Goal: Ask a question

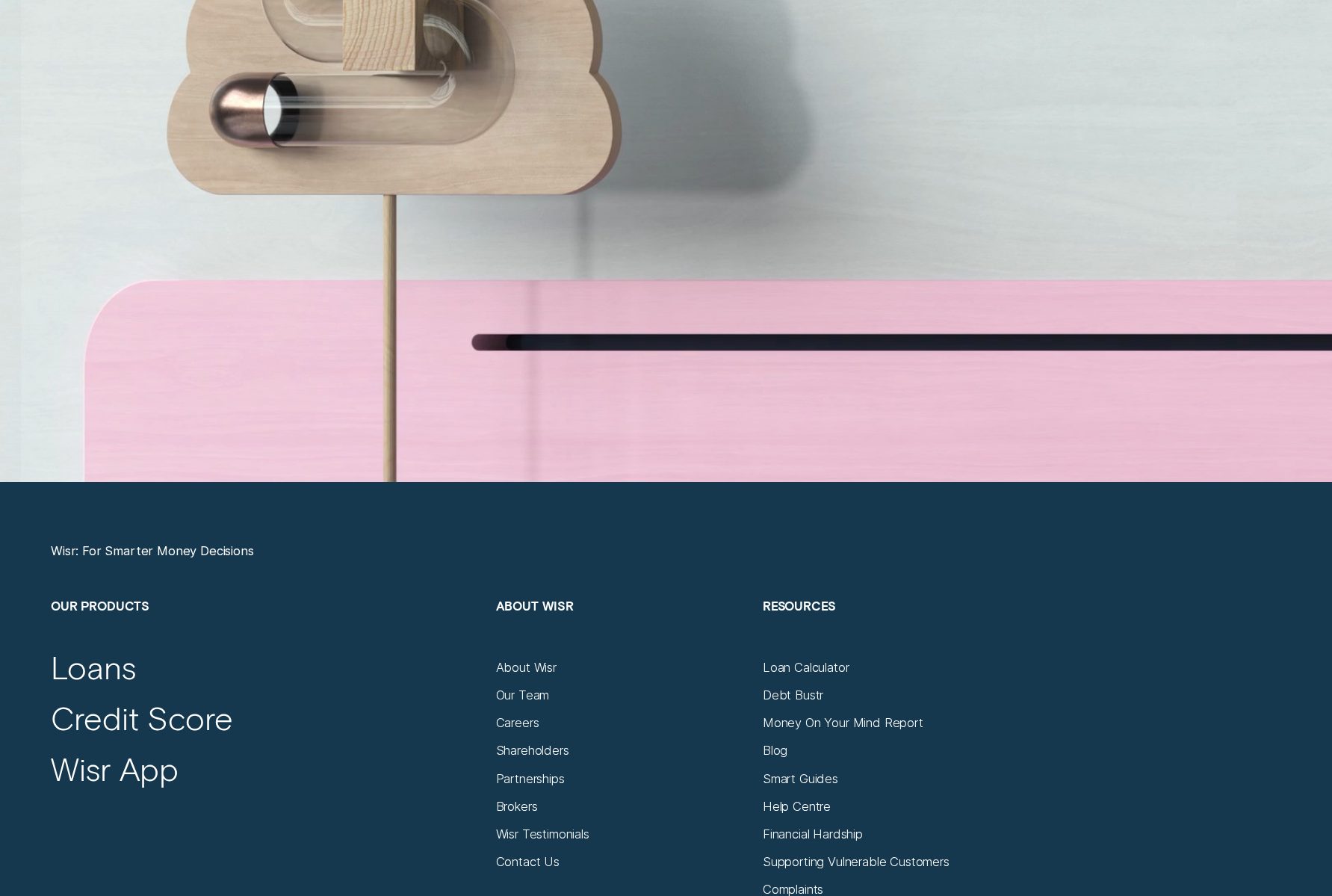
scroll to position [6176, 0]
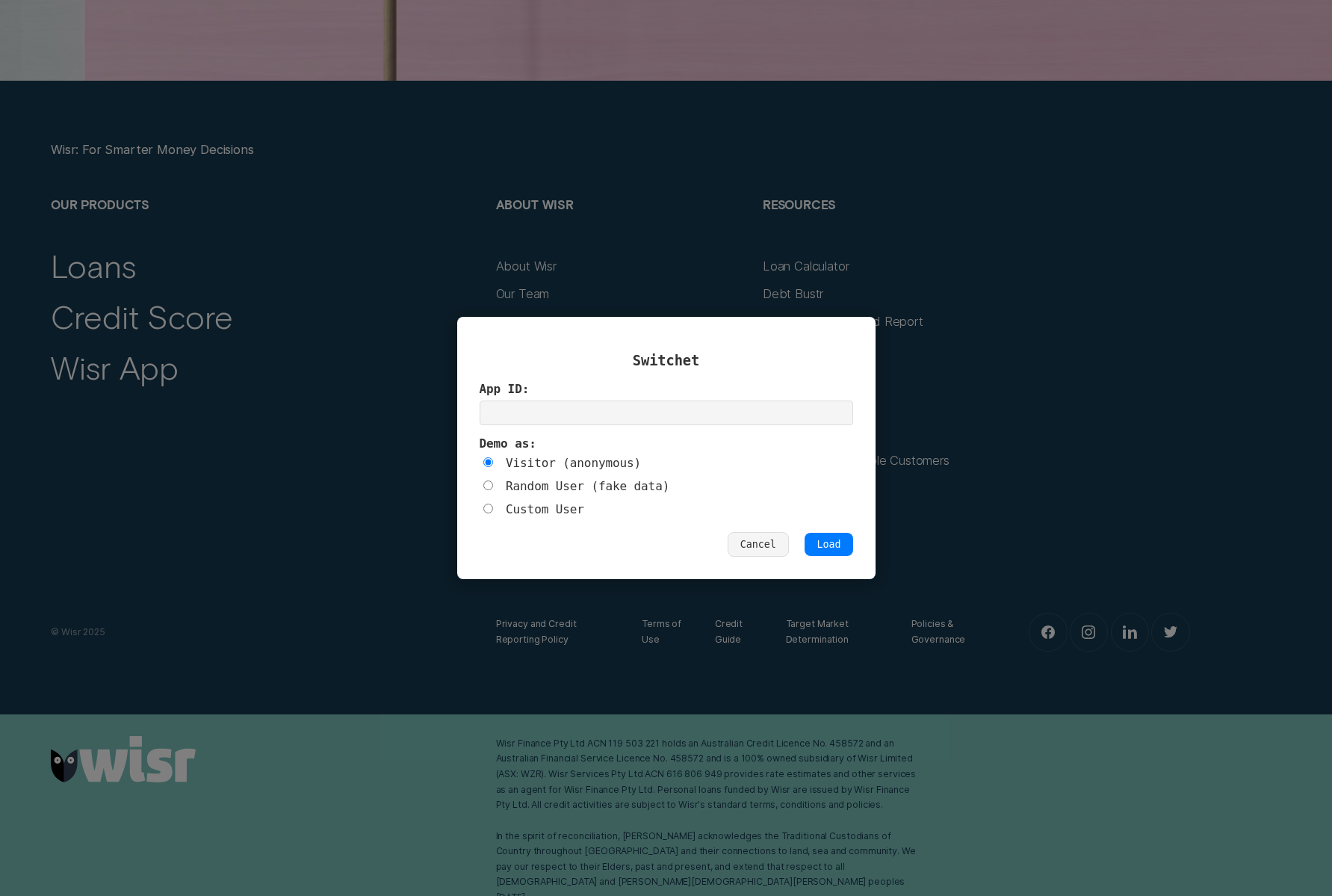
paste input "eb95tnet"
type input "eb95tnet"
click button "Load" at bounding box center [828, 544] width 48 height 24
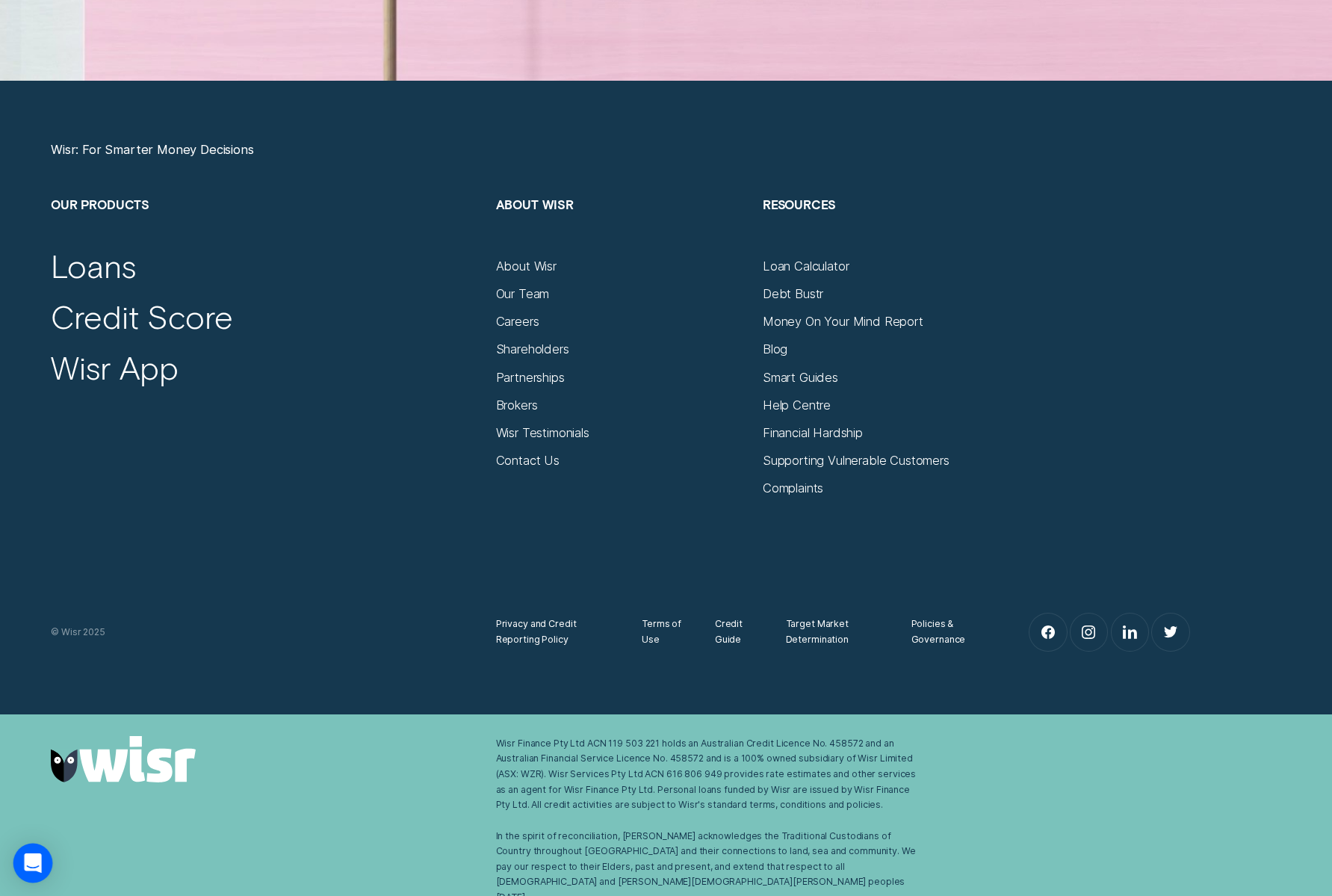
click at [41, 864] on div "Open Intercom Messenger" at bounding box center [33, 863] width 40 height 40
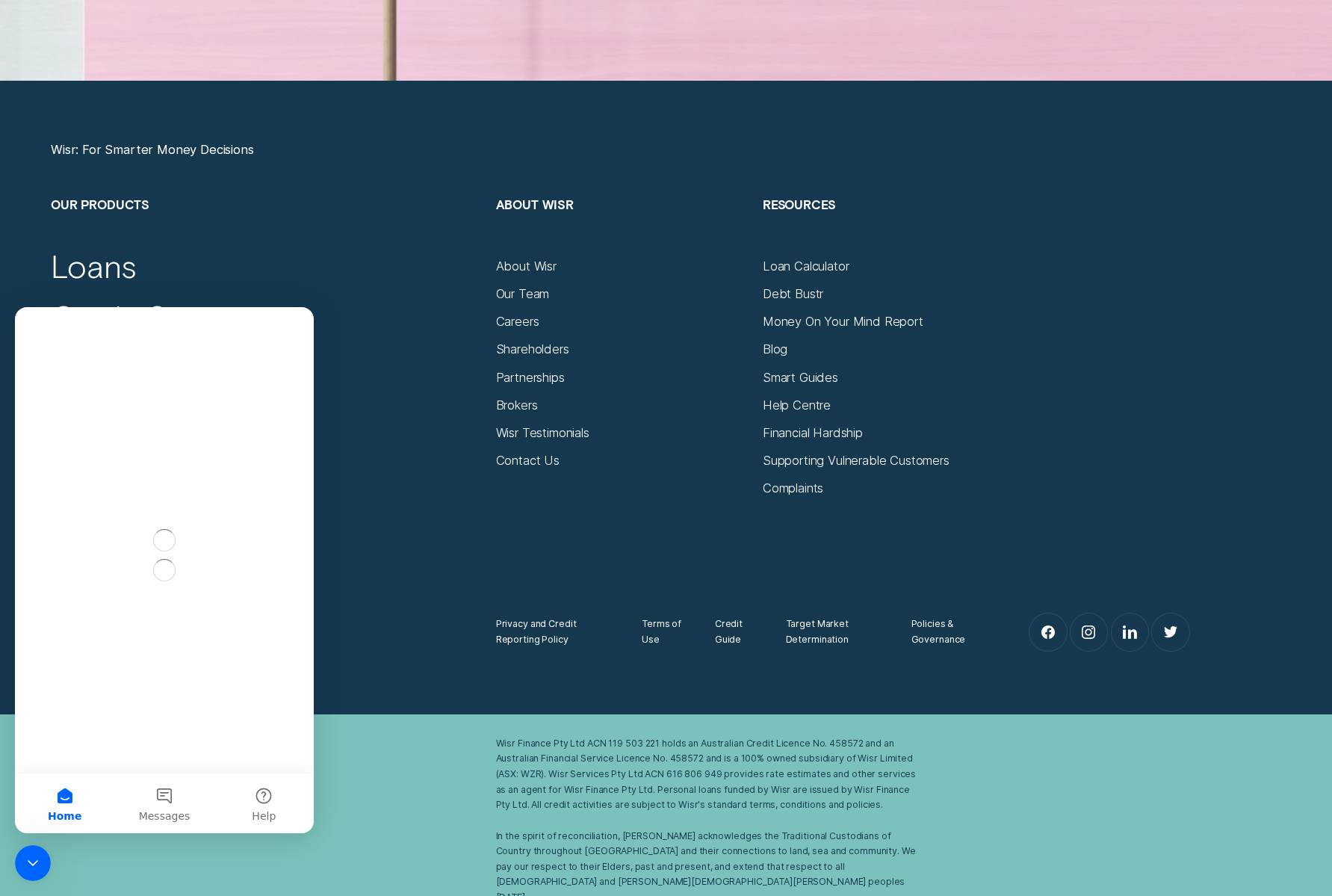
scroll to position [0, 0]
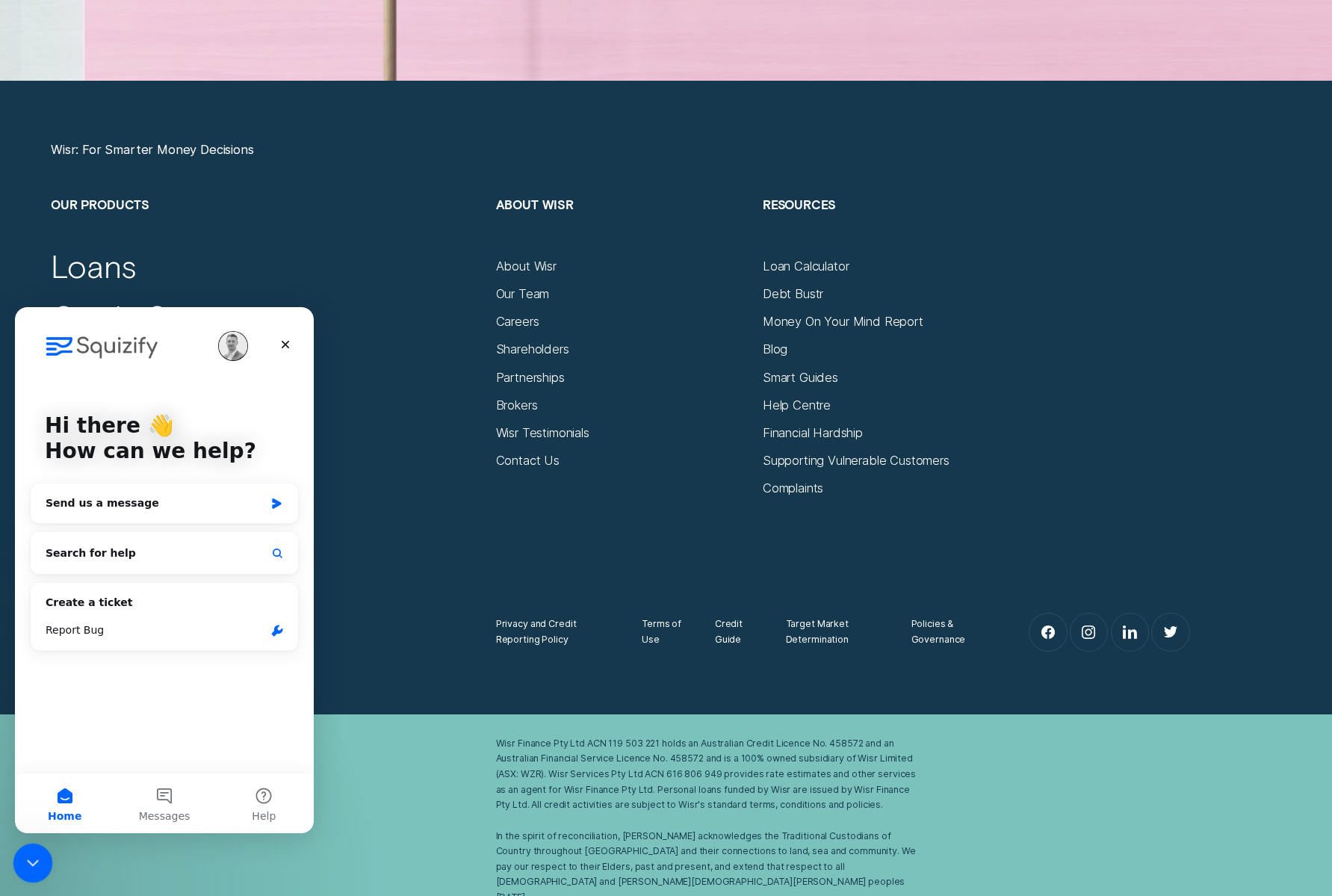
click at [29, 864] on icon "Close Intercom Messenger" at bounding box center [31, 860] width 18 height 18
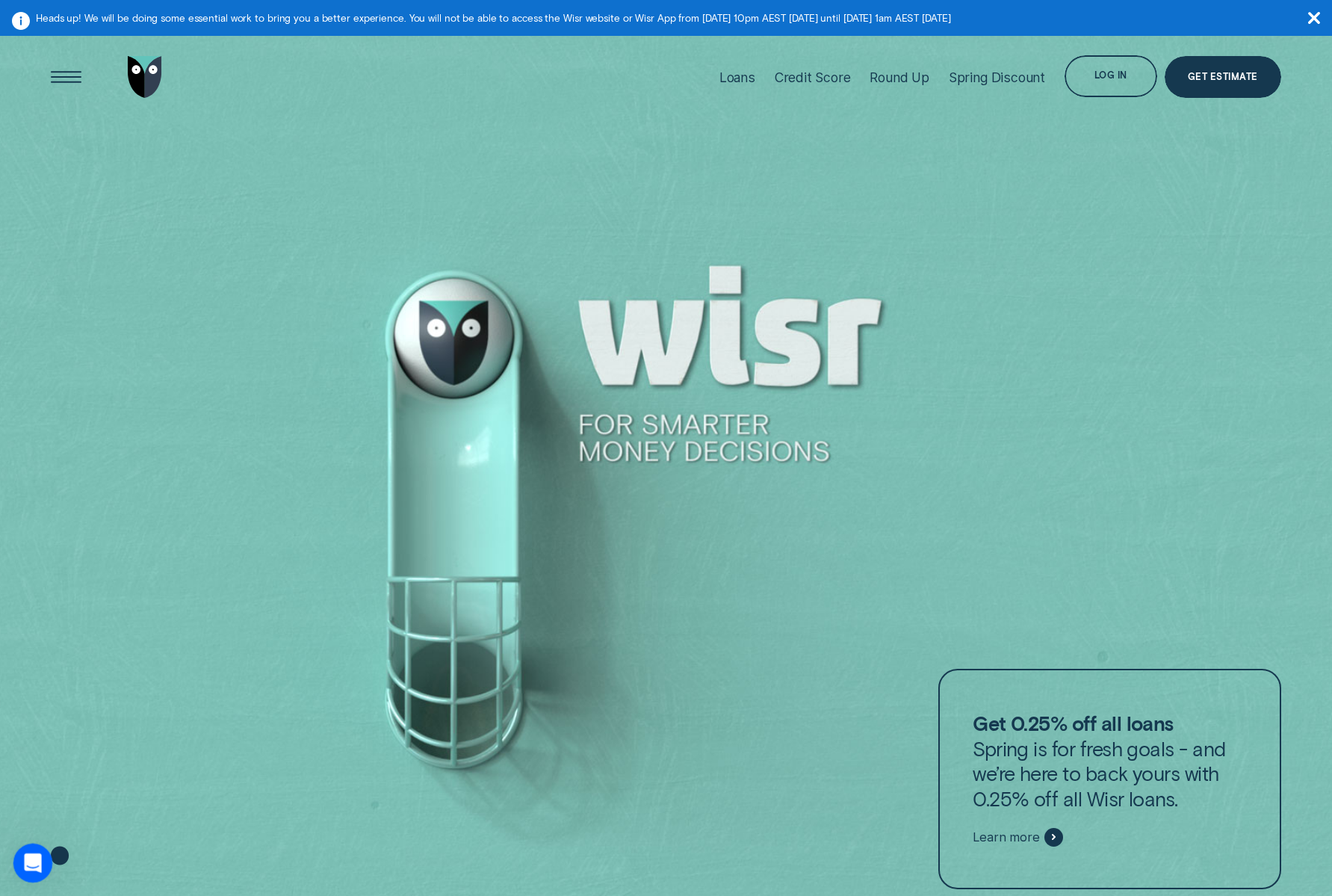
click at [33, 860] on icon "Open Intercom Messenger" at bounding box center [31, 861] width 24 height 24
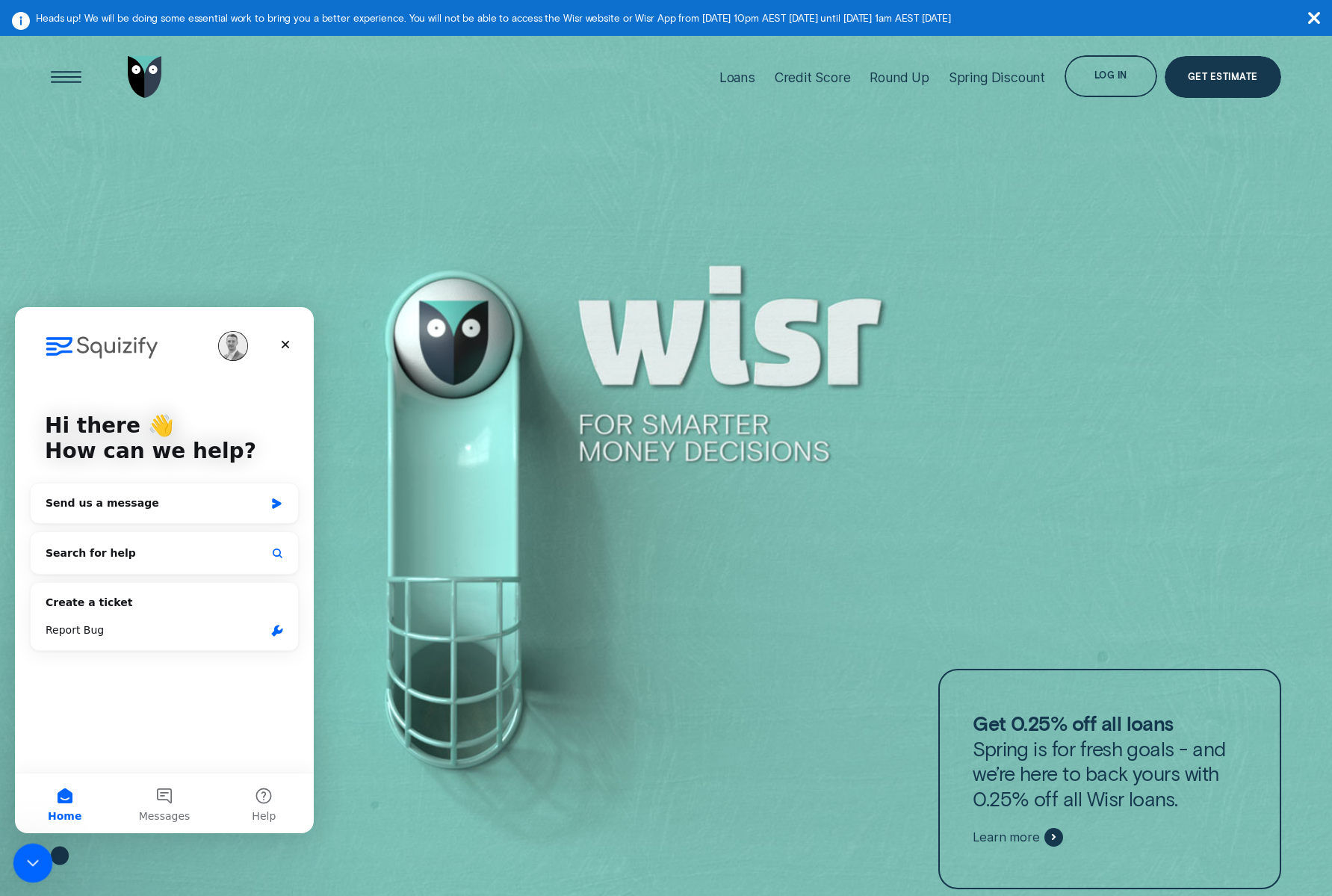
click at [26, 870] on div "Close Intercom Messenger" at bounding box center [31, 860] width 36 height 36
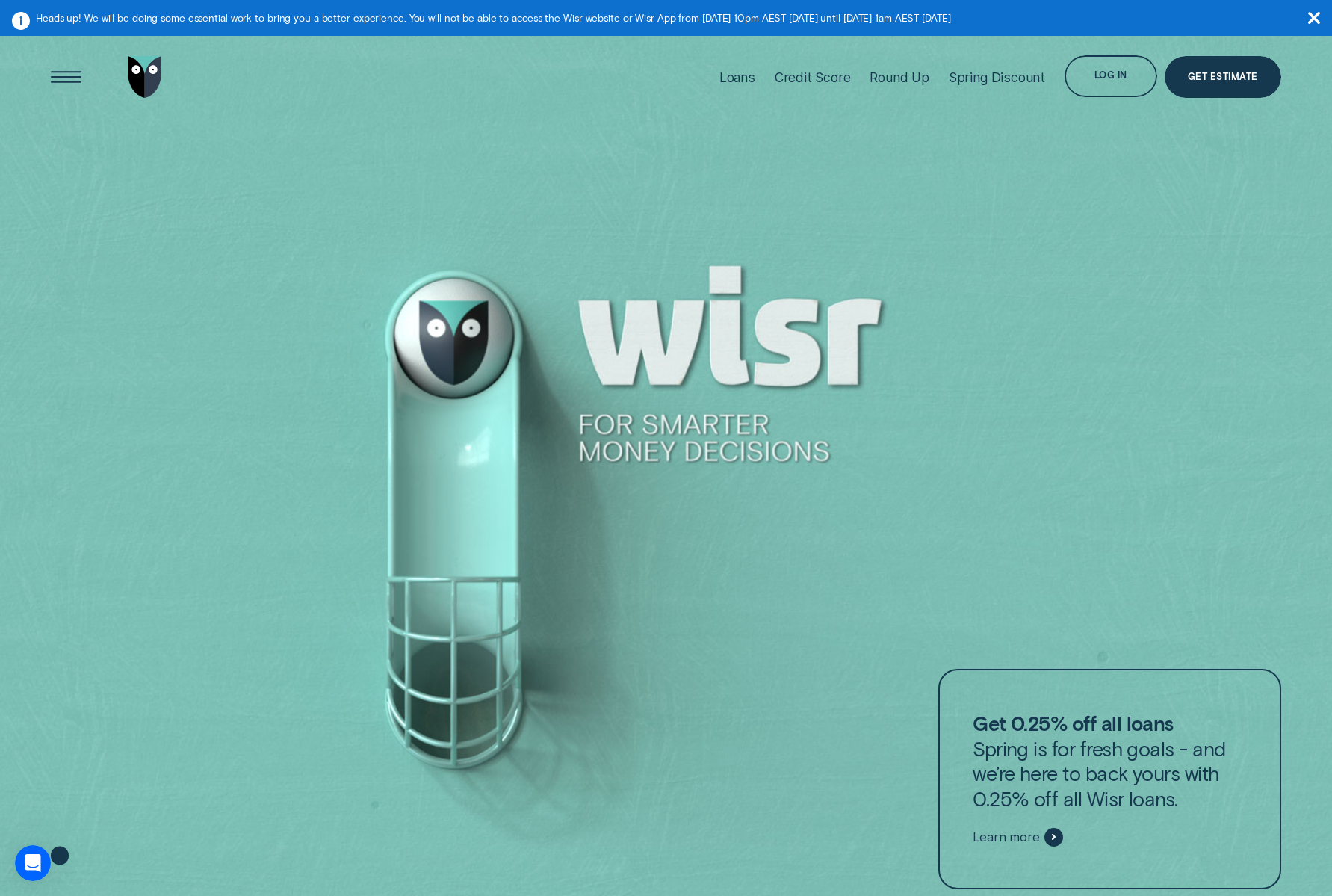
click at [53, 868] on icon at bounding box center [59, 827] width 108 height 108
click at [40, 867] on div "Open Intercom Messenger" at bounding box center [30, 860] width 49 height 49
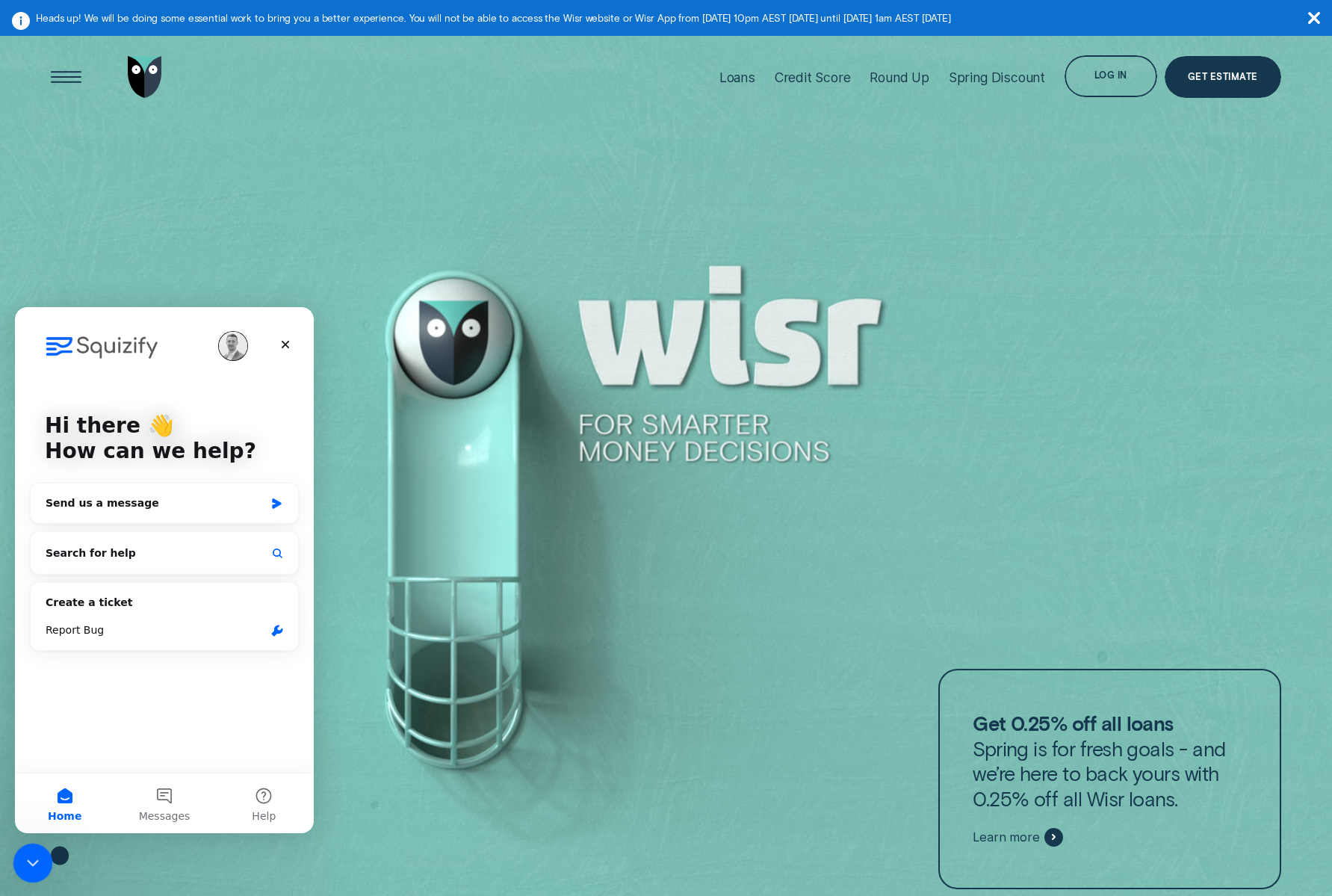
click at [32, 863] on icon "Close Intercom Messenger" at bounding box center [31, 860] width 18 height 18
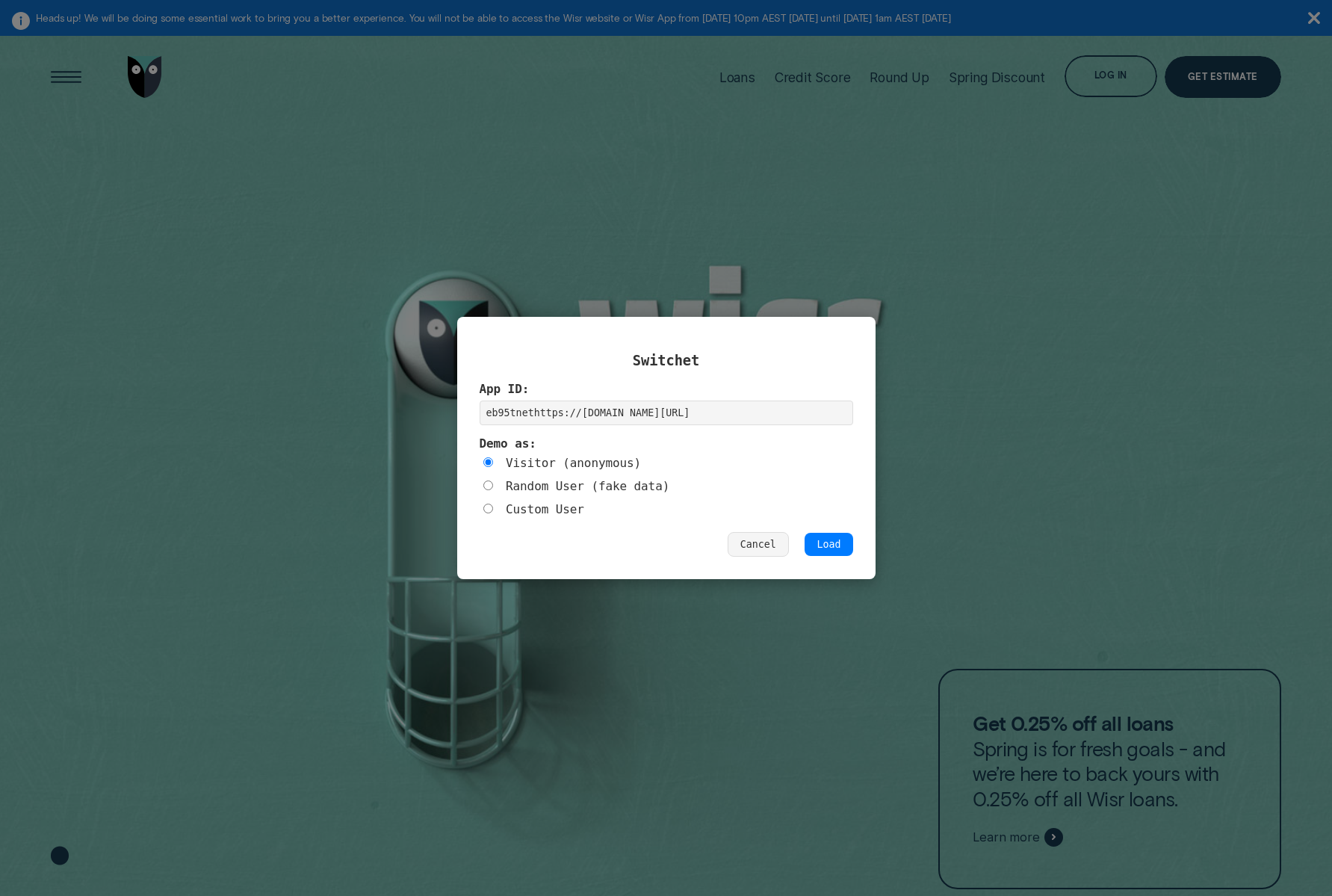
type input "eb95tnet"
click at [822, 542] on button "Load" at bounding box center [828, 544] width 48 height 24
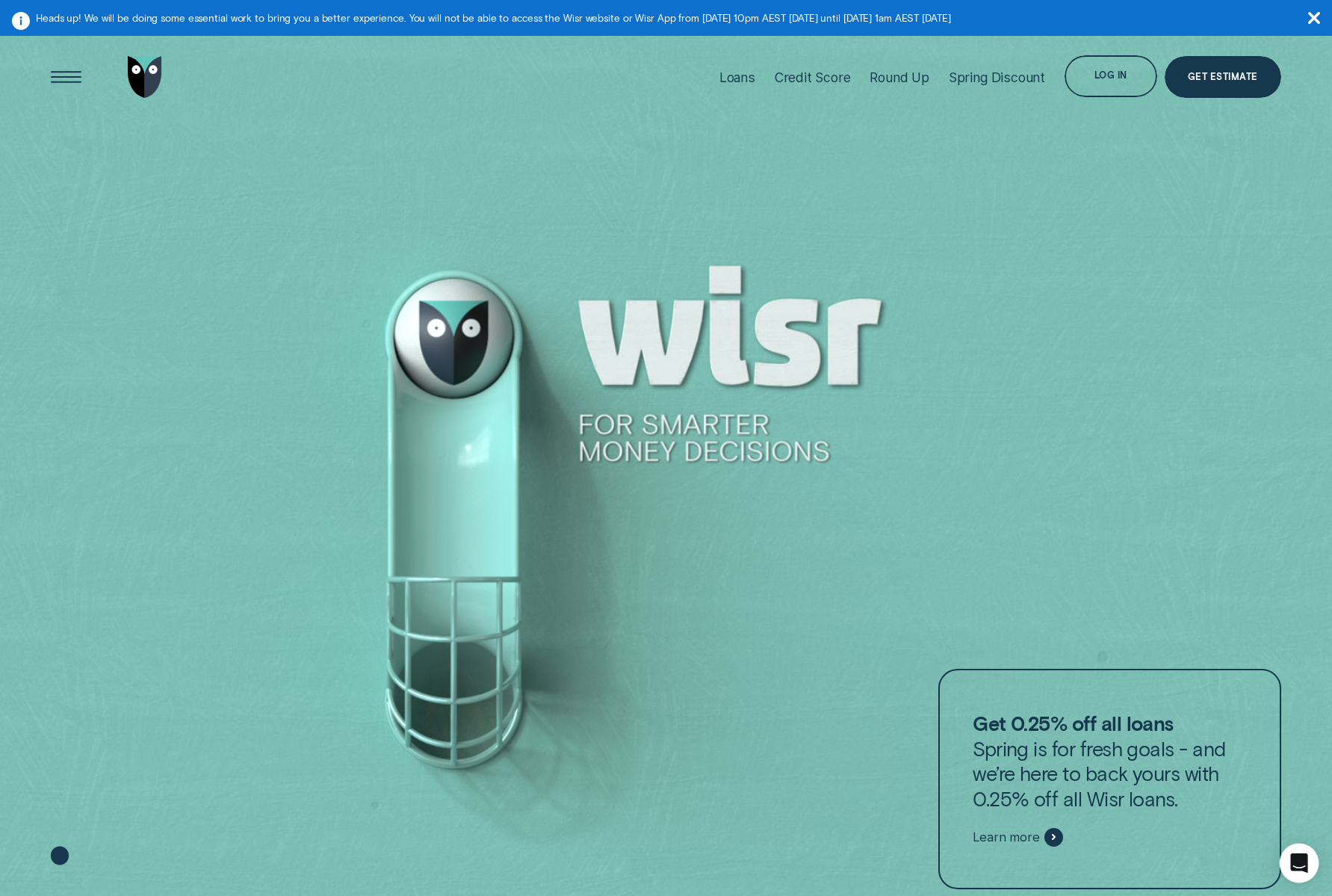
click at [1300, 873] on div "Open Intercom Messenger" at bounding box center [1299, 863] width 40 height 40
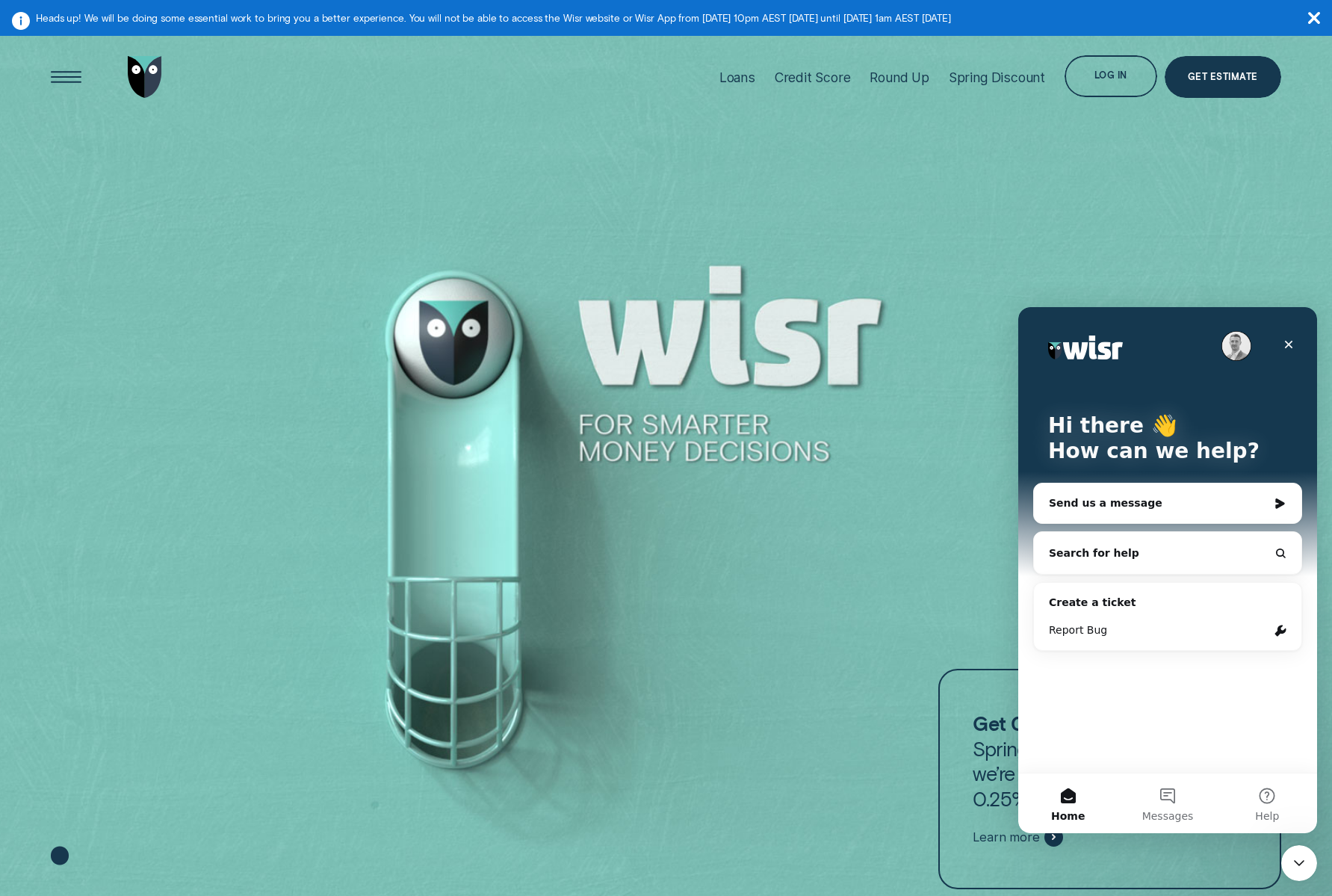
click at [1300, 875] on div "Close Intercom Messenger" at bounding box center [1299, 863] width 36 height 36
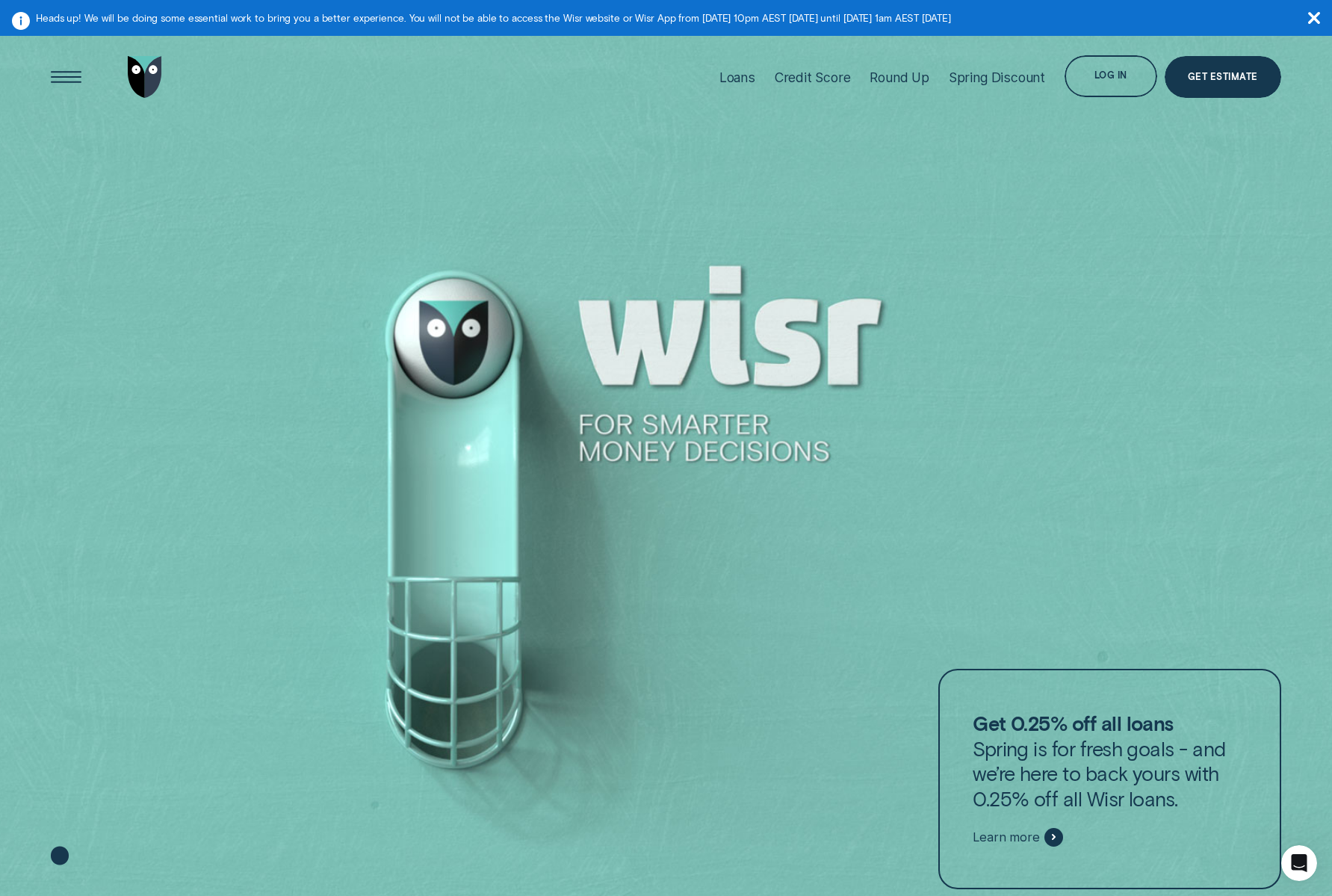
click at [1300, 874] on icon "Open Intercom Messenger" at bounding box center [1299, 863] width 24 height 24
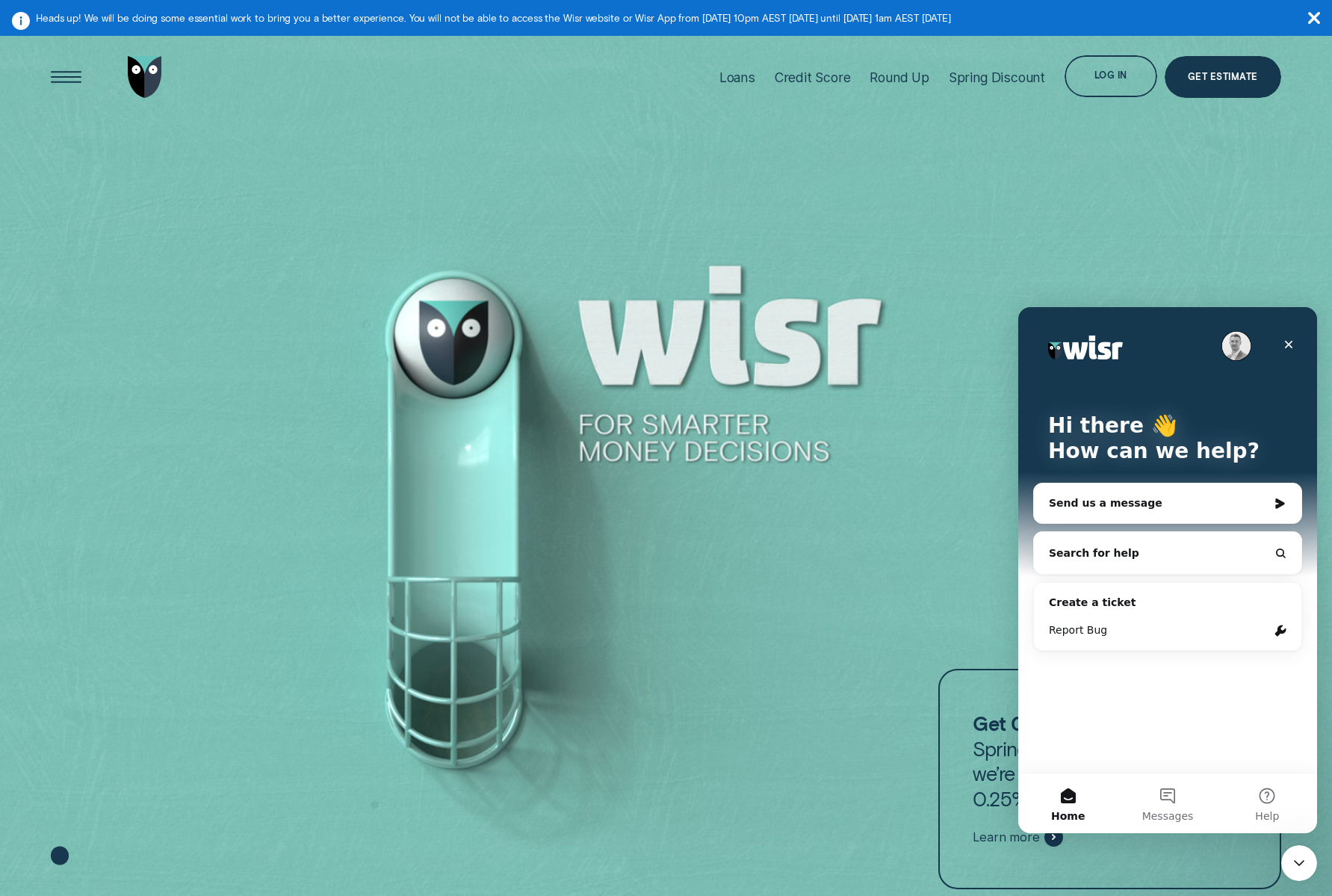
click at [1195, 545] on button "Search for help" at bounding box center [1167, 552] width 255 height 30
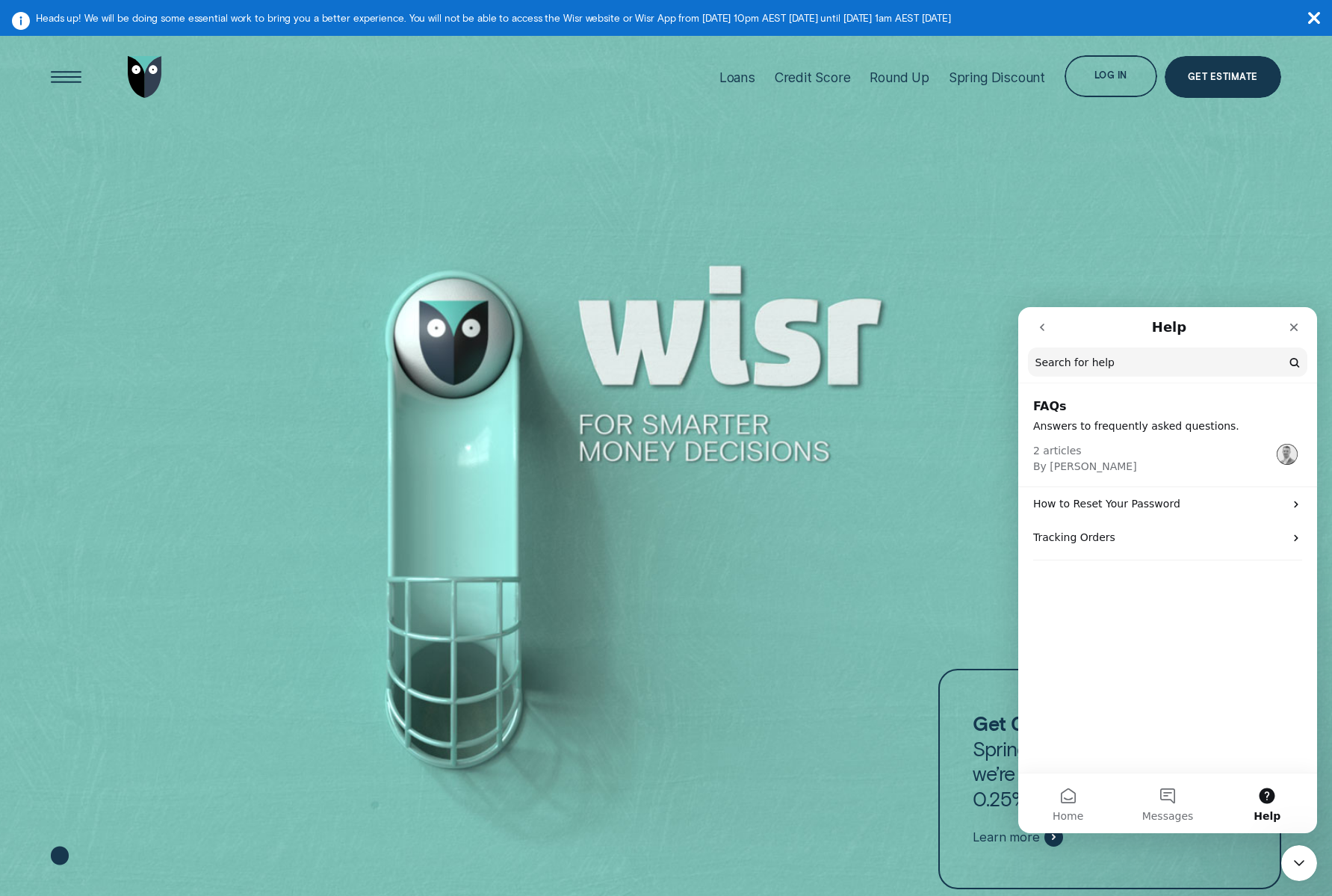
click at [1020, 322] on nav "Help Search for help" at bounding box center [1167, 345] width 299 height 76
click at [1037, 324] on icon "go back" at bounding box center [1042, 327] width 12 height 12
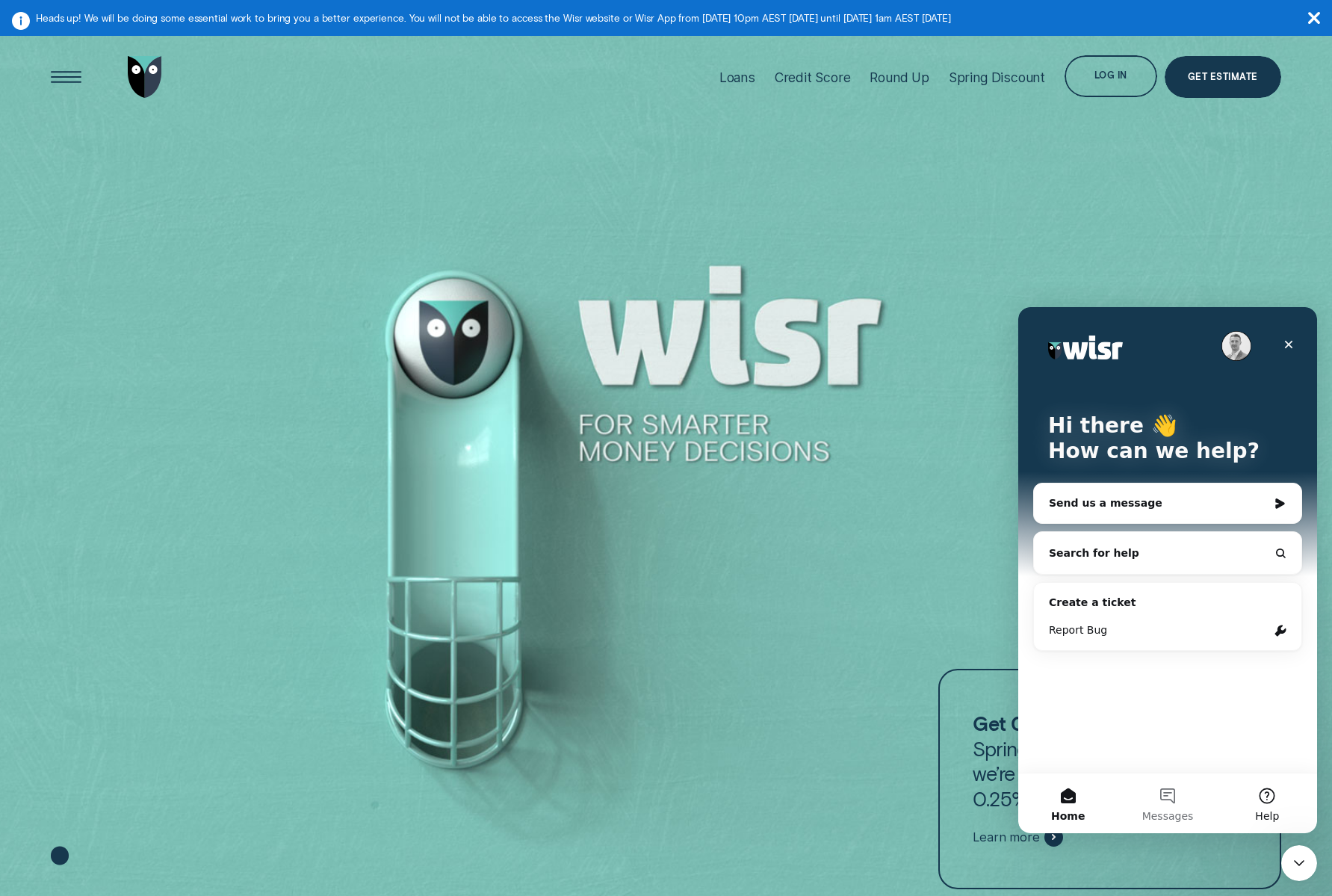
click at [1276, 802] on button "Help" at bounding box center [1267, 804] width 100 height 60
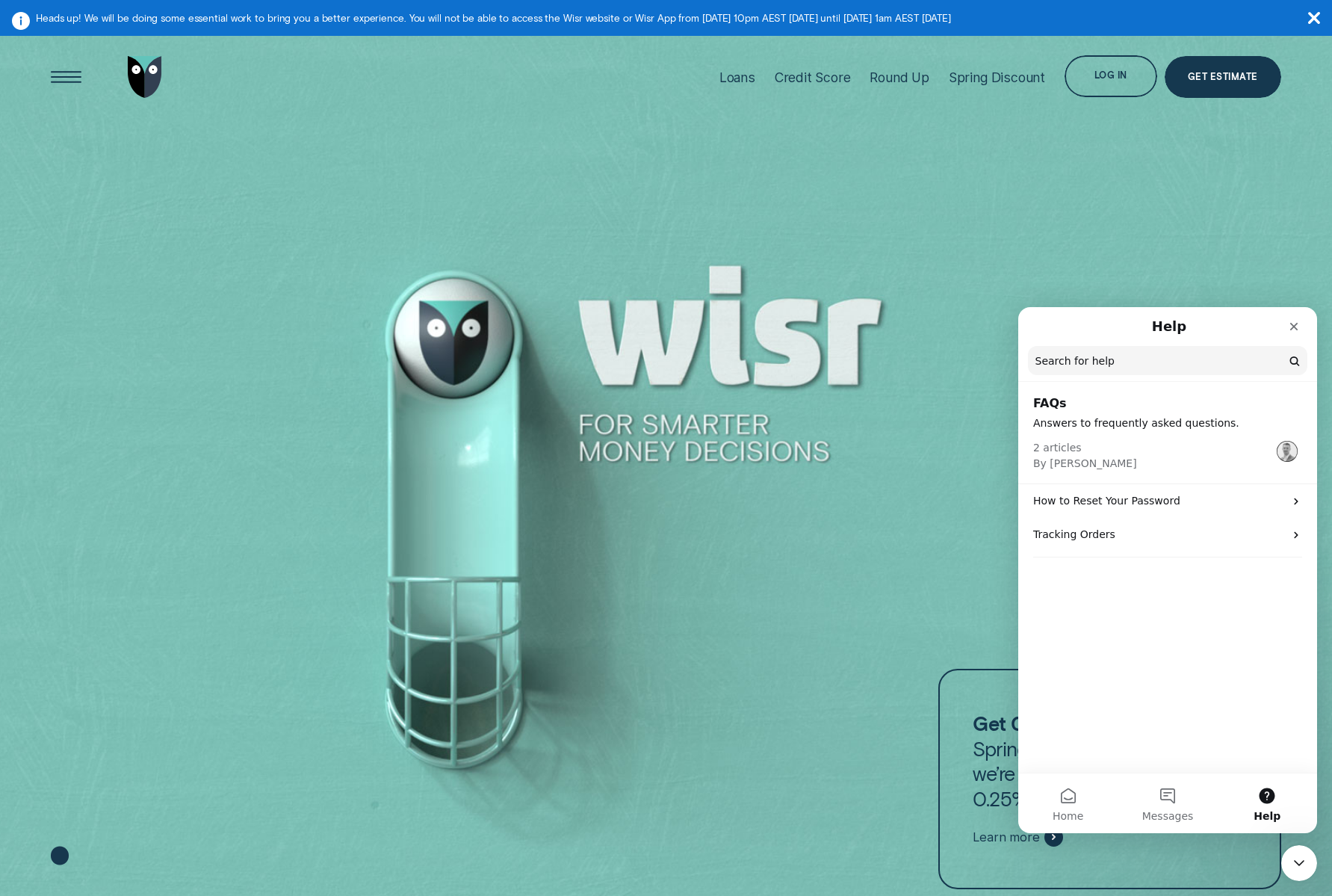
click at [1276, 802] on button "Help" at bounding box center [1267, 804] width 100 height 60
click at [1072, 807] on button "Home" at bounding box center [1068, 804] width 100 height 60
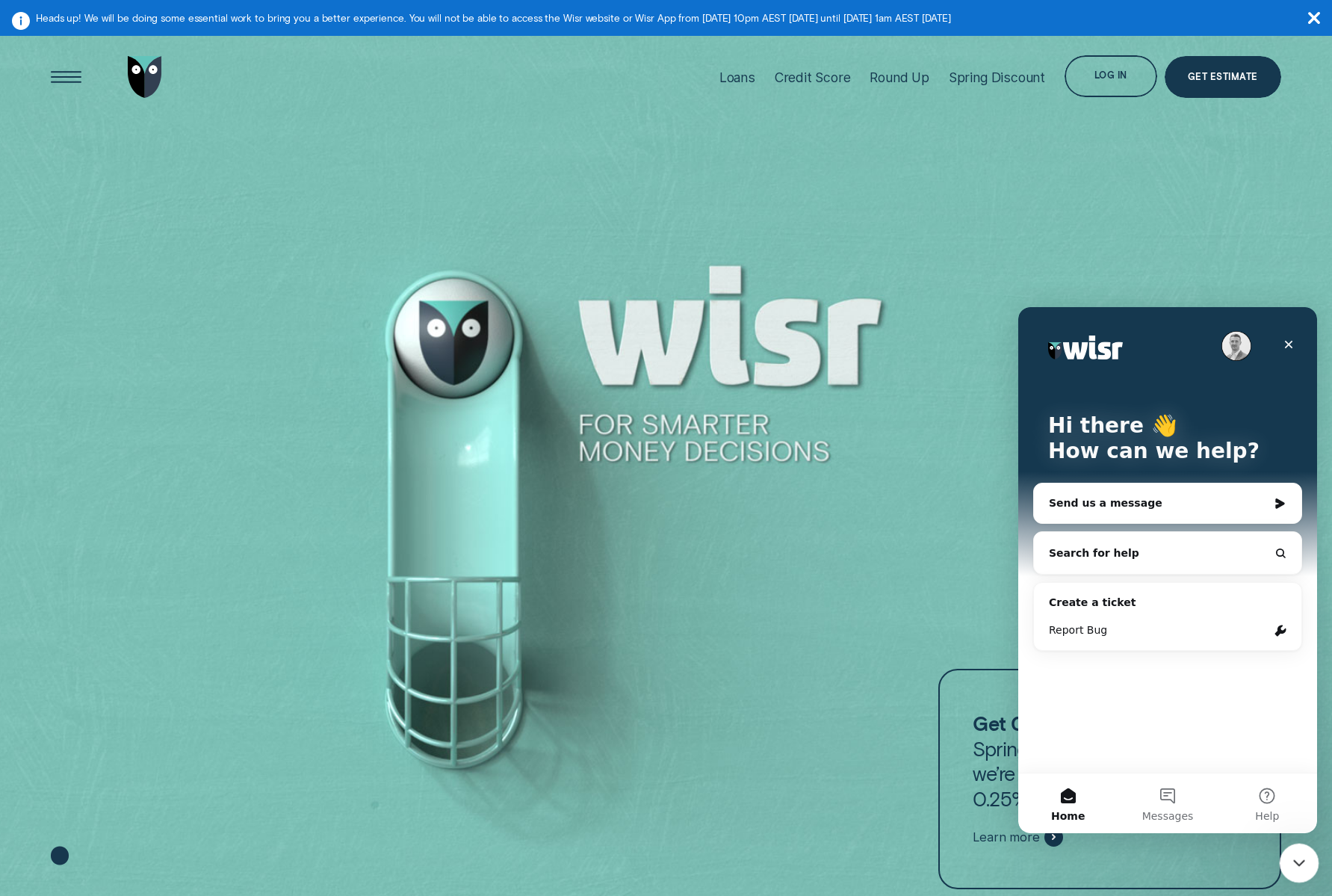
click at [1296, 859] on icon "Close Intercom Messenger" at bounding box center [1296, 860] width 18 height 18
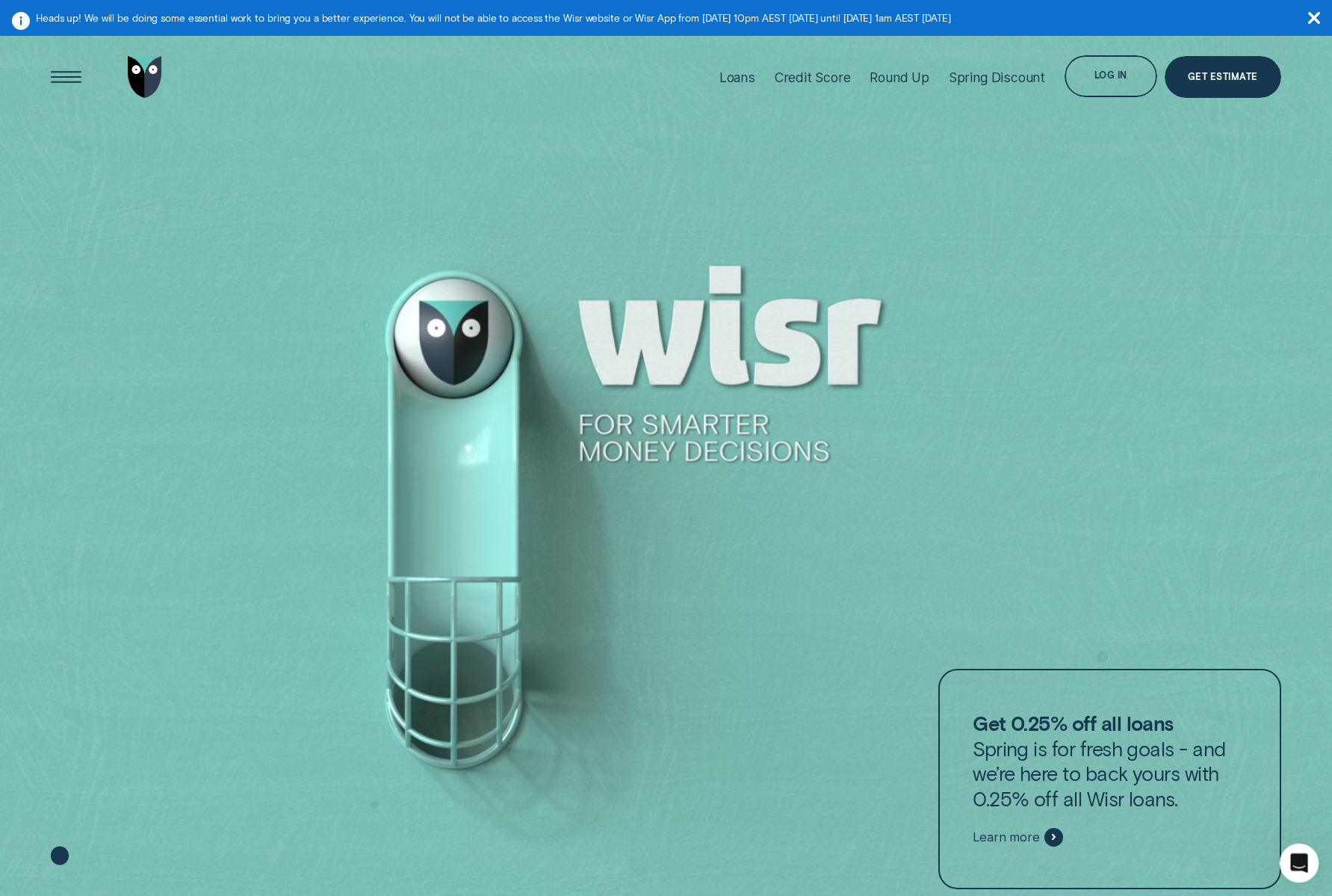
click at [1296, 859] on icon "Open Intercom Messenger" at bounding box center [1297, 861] width 24 height 24
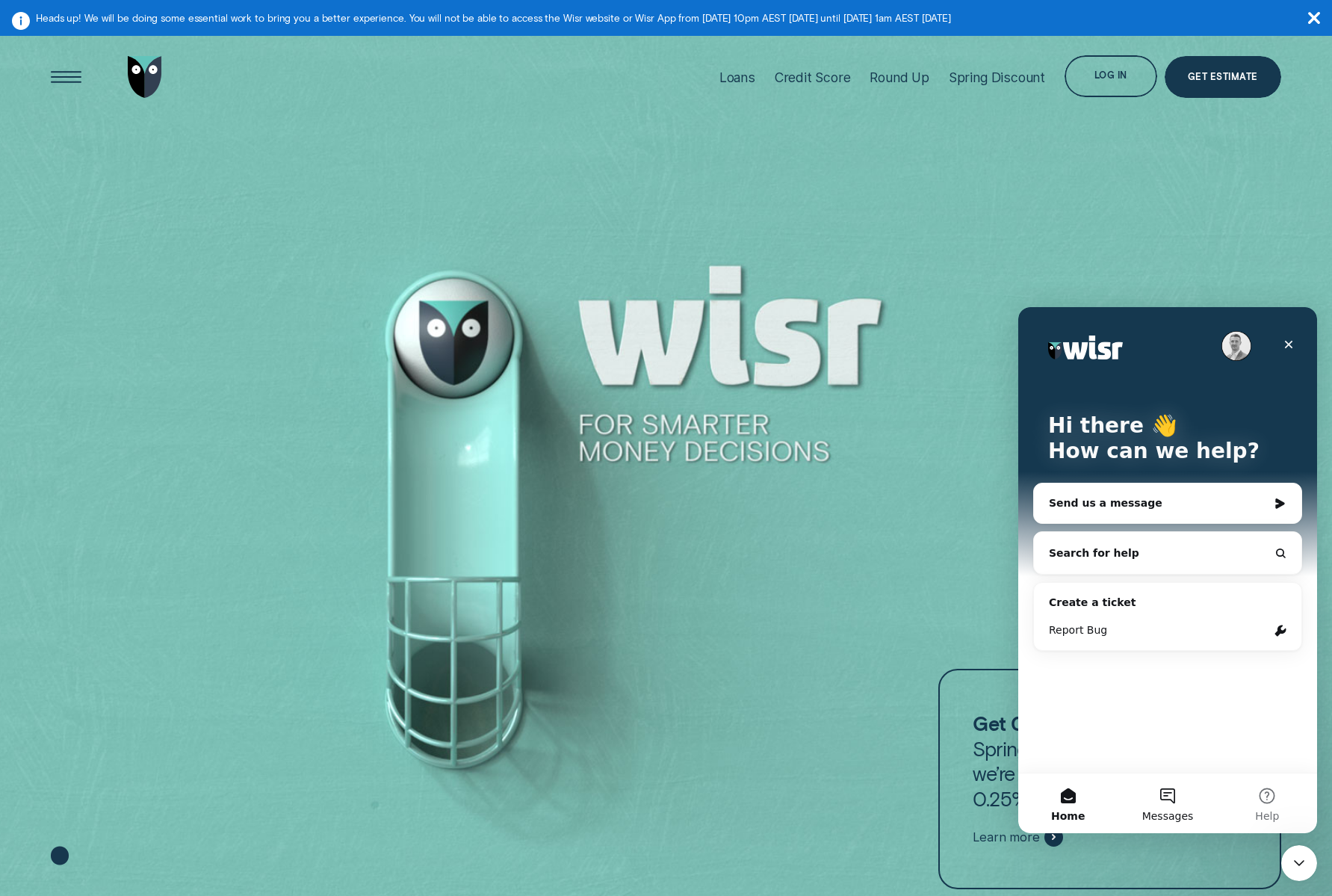
click at [1154, 792] on button "Messages" at bounding box center [1167, 804] width 100 height 60
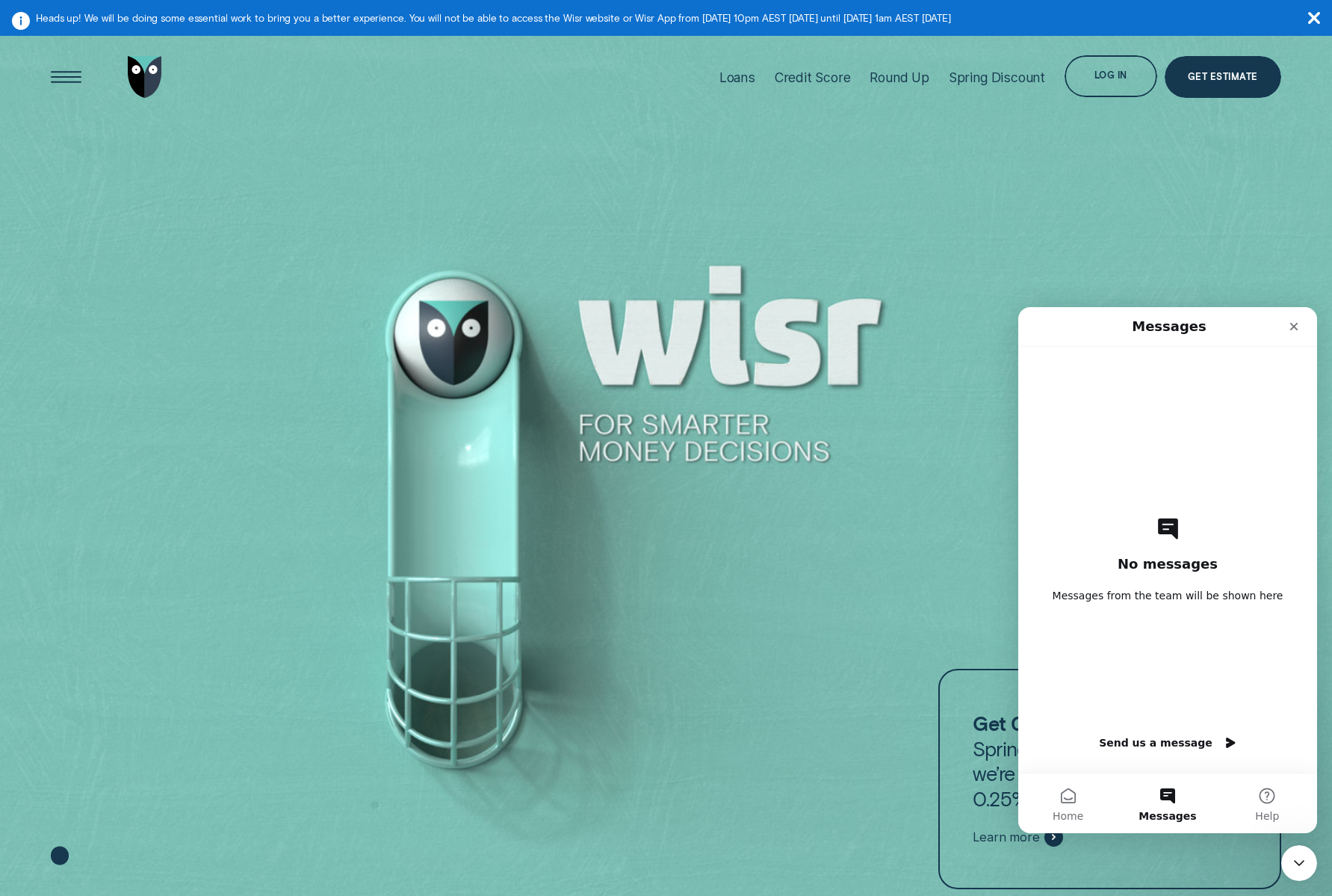
click at [1137, 745] on button "Send us a message" at bounding box center [1167, 742] width 161 height 30
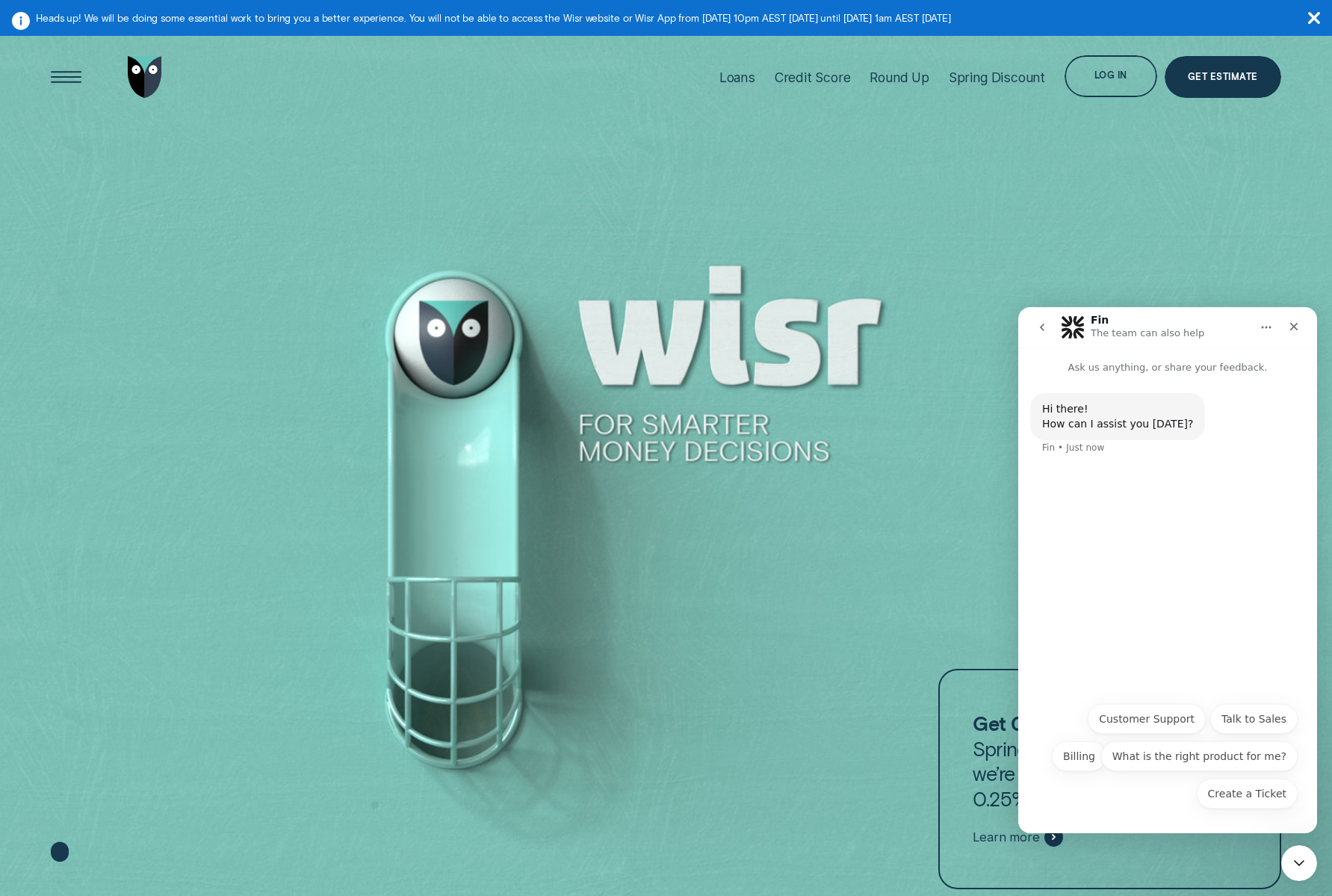
click at [1039, 328] on icon "go back" at bounding box center [1042, 327] width 5 height 7
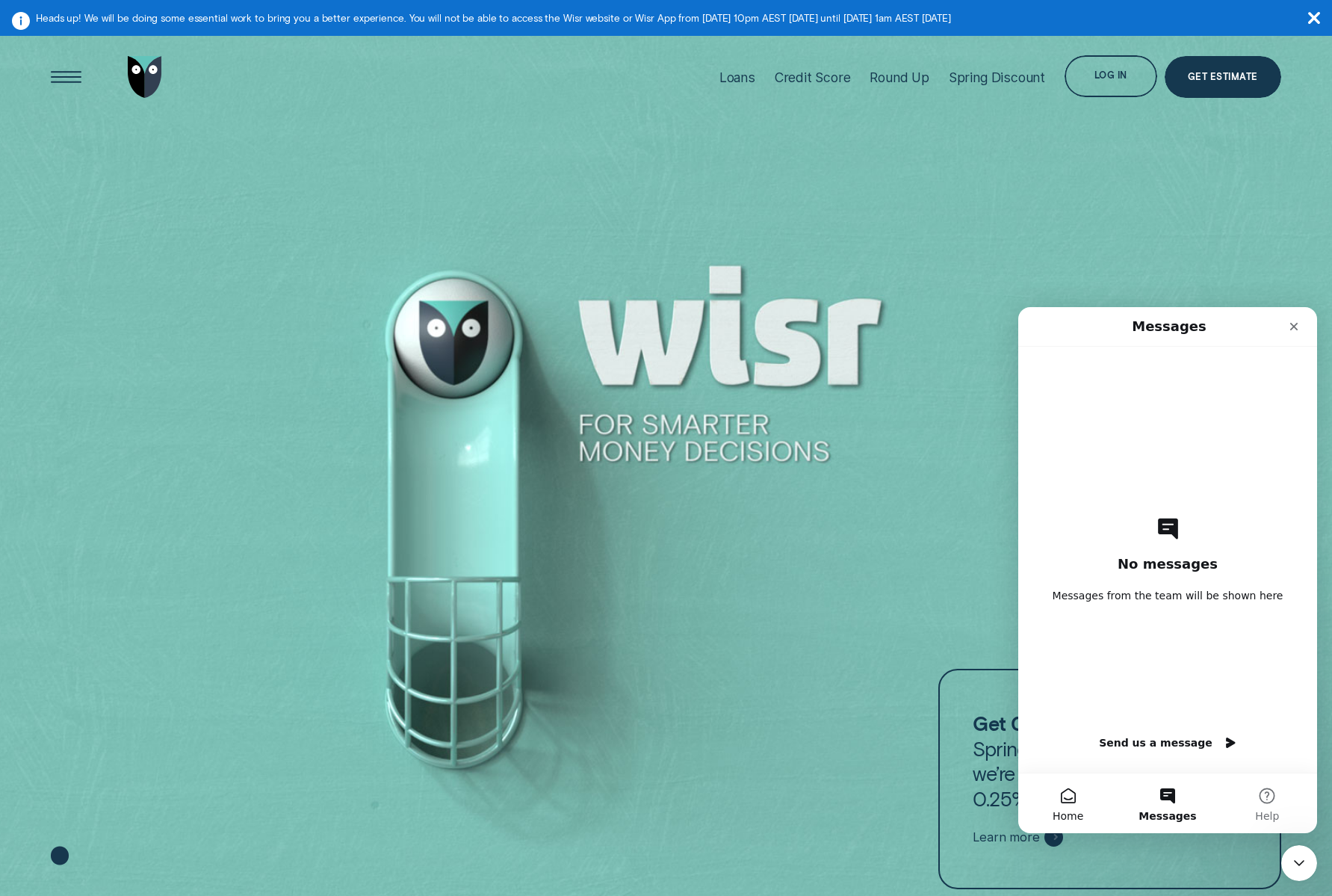
click at [1077, 804] on button "Home" at bounding box center [1068, 804] width 100 height 60
